Goal: Information Seeking & Learning: Learn about a topic

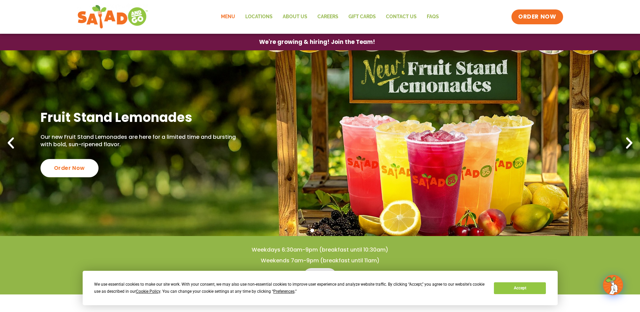
click at [237, 16] on link "Menu" at bounding box center [228, 17] width 24 height 16
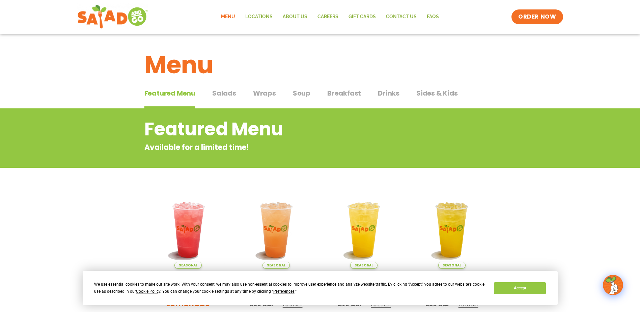
click at [235, 94] on span "Salads" at bounding box center [224, 93] width 24 height 10
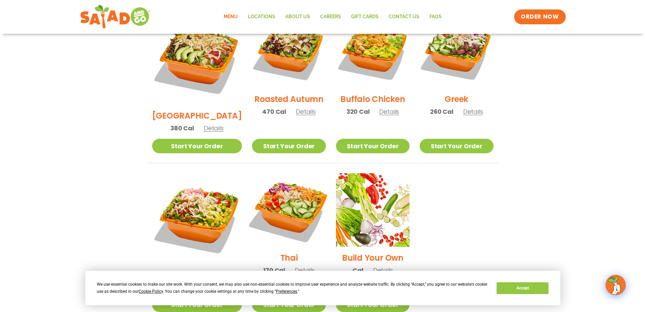
scroll to position [405, 0]
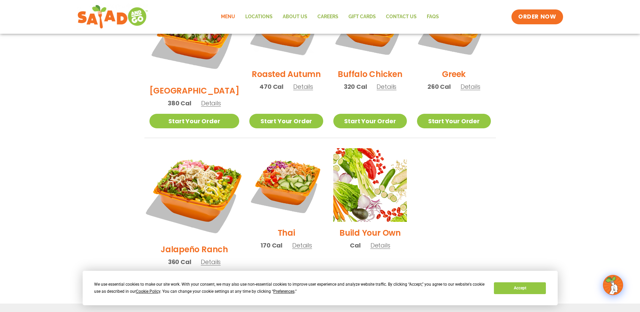
click at [194, 147] on img at bounding box center [194, 193] width 106 height 106
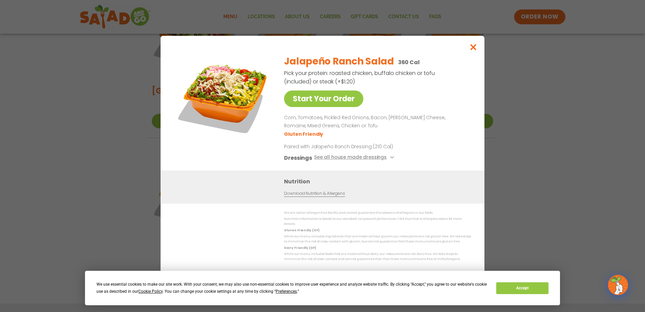
click at [314, 196] on link "Download Nutrition & Allergens" at bounding box center [314, 193] width 61 height 6
click at [470, 49] on icon "Close modal" at bounding box center [474, 47] width 8 height 7
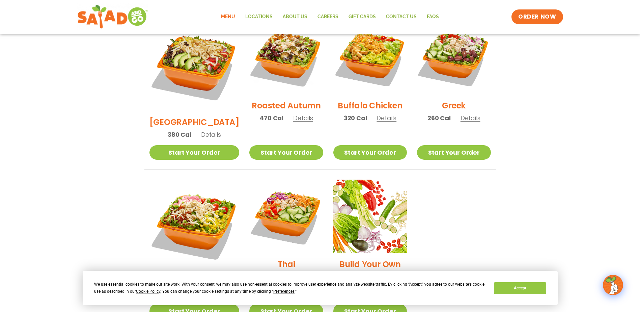
scroll to position [353, 0]
